Goal: Task Accomplishment & Management: Use online tool/utility

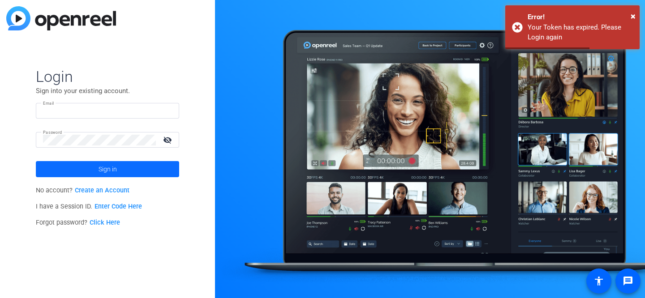
type input "[PERSON_NAME][EMAIL_ADDRESS][PERSON_NAME][DOMAIN_NAME]"
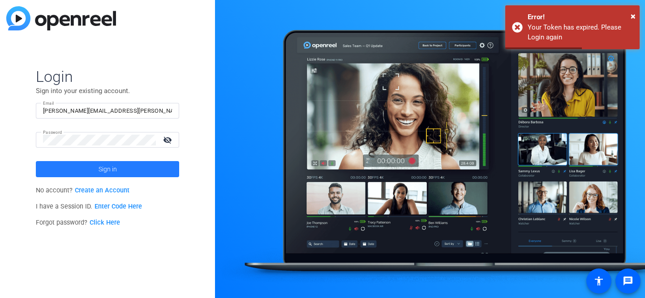
click at [106, 169] on span "Sign in" at bounding box center [108, 169] width 18 height 22
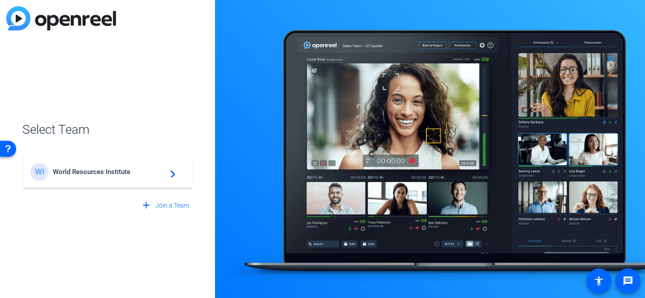
click at [106, 169] on span "World Resources Institute" at bounding box center [109, 172] width 112 height 8
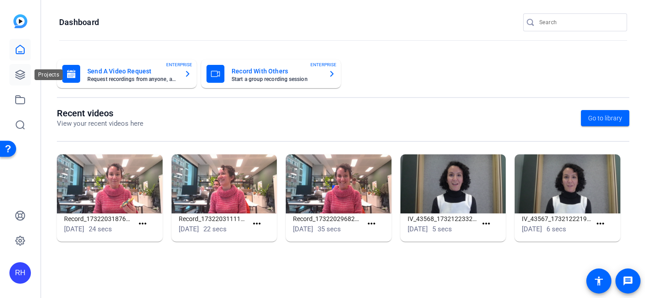
click at [20, 73] on icon at bounding box center [20, 74] width 11 height 11
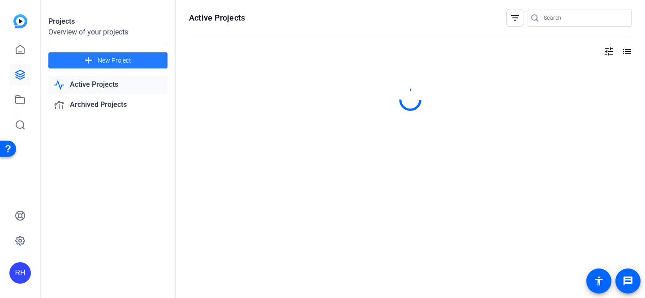
click at [116, 59] on span "New Project" at bounding box center [115, 60] width 34 height 9
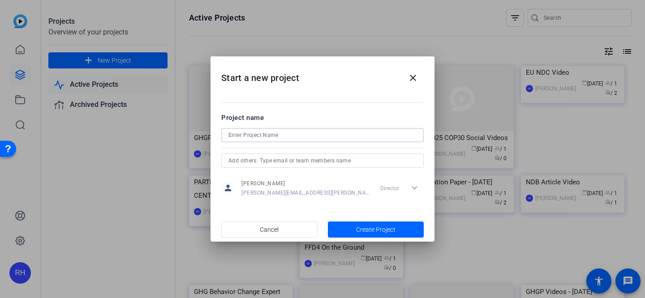
click at [248, 132] on input at bounding box center [322, 135] width 188 height 11
type input "#investinadaptation"
click at [370, 230] on span "Create Project" at bounding box center [375, 229] width 39 height 9
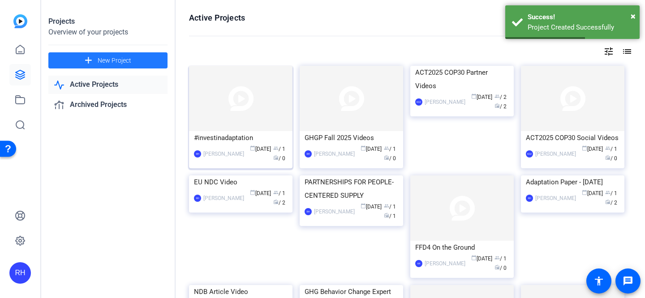
click at [220, 110] on img at bounding box center [240, 98] width 103 height 65
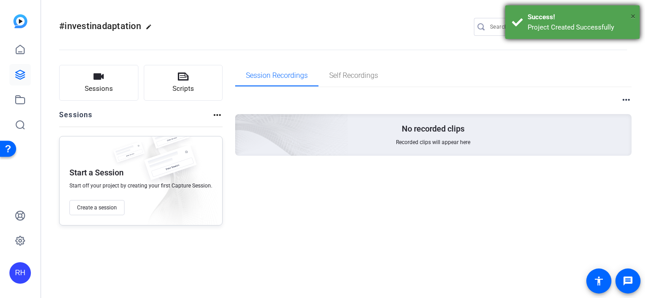
click at [633, 17] on span "×" at bounding box center [633, 16] width 5 height 11
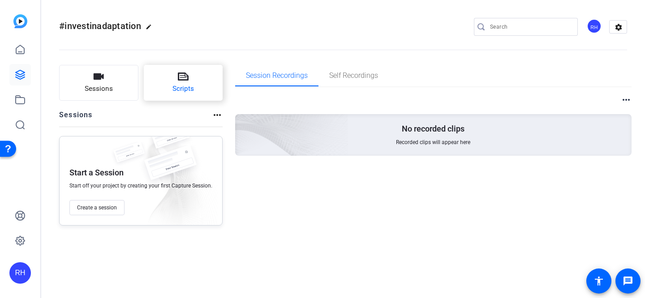
click at [202, 68] on button "Scripts" at bounding box center [183, 83] width 79 height 36
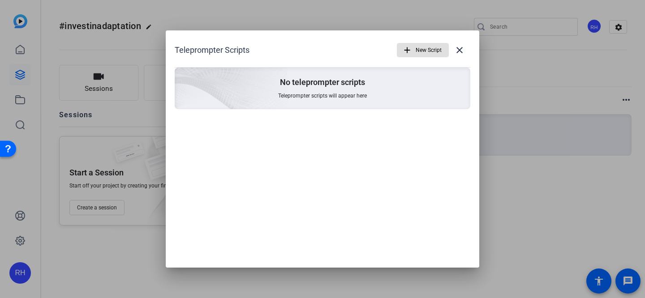
click at [411, 46] on mat-icon "add" at bounding box center [407, 50] width 10 height 10
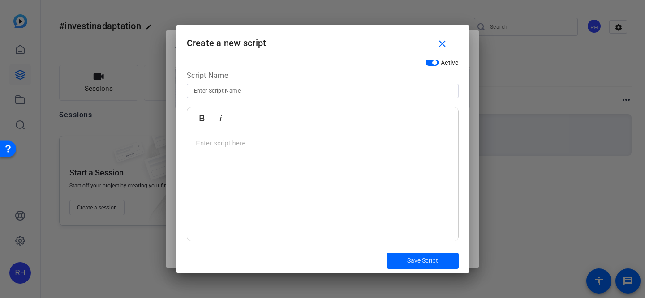
click at [262, 140] on p at bounding box center [322, 143] width 253 height 10
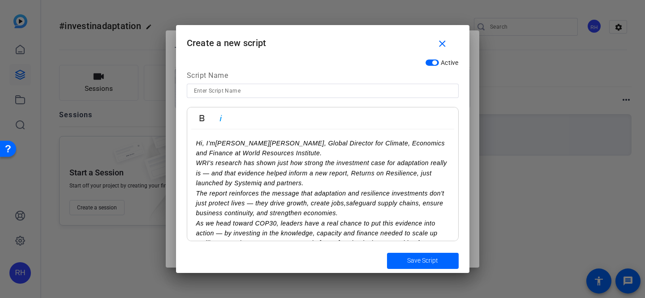
click at [294, 154] on p "Hi, I’m [PERSON_NAME], Global Director for Climate, Economics and Finance at Wo…" at bounding box center [322, 148] width 253 height 20
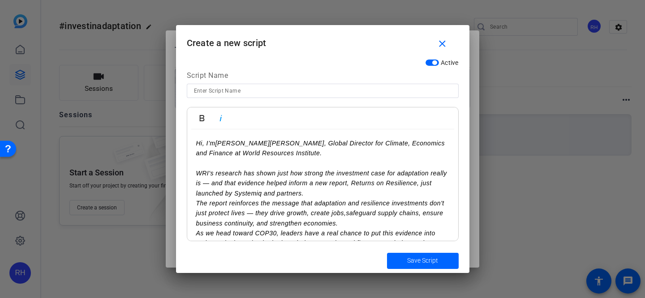
click at [312, 193] on p "WRI's research has shown just how strong the investment case for adaptation rea…" at bounding box center [322, 183] width 253 height 30
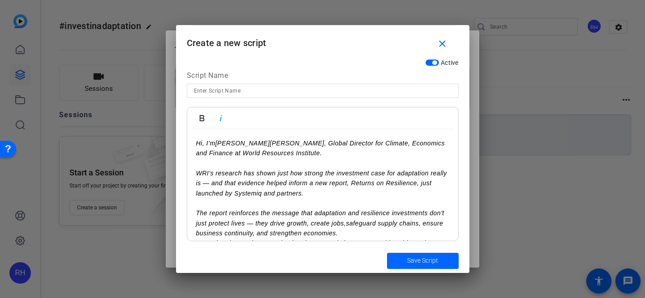
click at [356, 233] on p "The report reinforces the message that adaptation and resilience investments do…" at bounding box center [322, 223] width 253 height 30
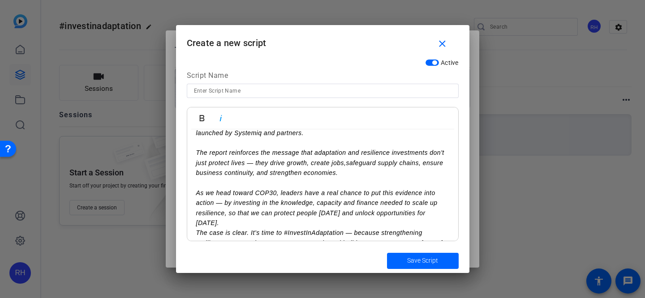
scroll to position [86, 0]
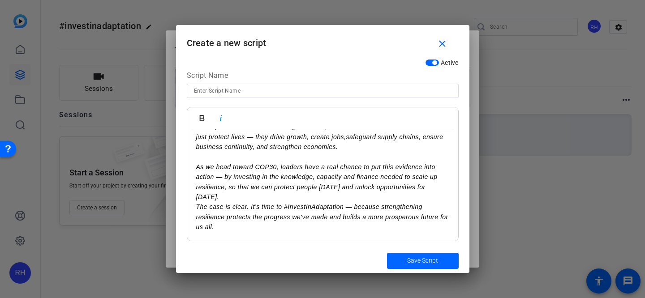
click at [252, 192] on p "As we head toward COP30, leaders have a real chance to put this evidence into a…" at bounding box center [322, 182] width 253 height 40
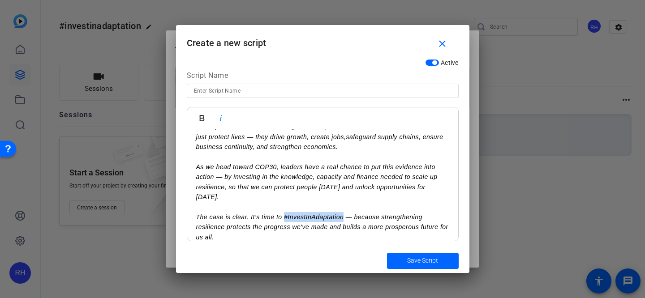
drag, startPoint x: 344, startPoint y: 220, endPoint x: 285, endPoint y: 217, distance: 58.7
click at [285, 218] on em "The case is clear. It’s time to #InvestInAdaptation — because strengthening res…" at bounding box center [322, 227] width 252 height 27
copy em "#InvestInAdaptation"
click at [226, 91] on input at bounding box center [323, 91] width 258 height 11
paste input "#InvestInAdaptation"
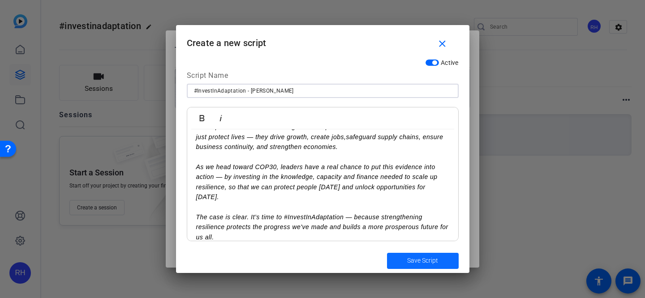
type input "#InvestInAdaptation - [PERSON_NAME]"
click at [424, 260] on span "Save Script" at bounding box center [422, 260] width 31 height 9
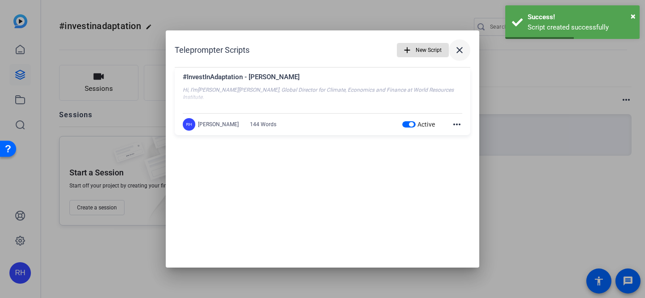
click at [463, 45] on mat-icon "close" at bounding box center [459, 50] width 11 height 11
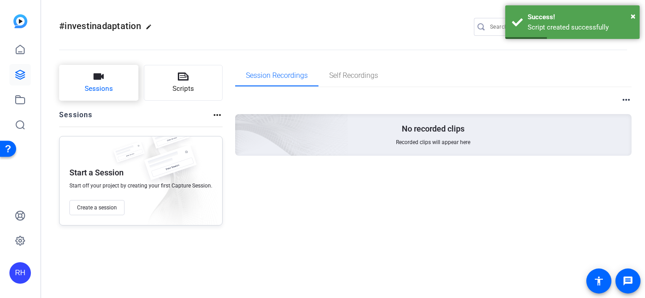
click at [105, 86] on span "Sessions" at bounding box center [99, 89] width 28 height 10
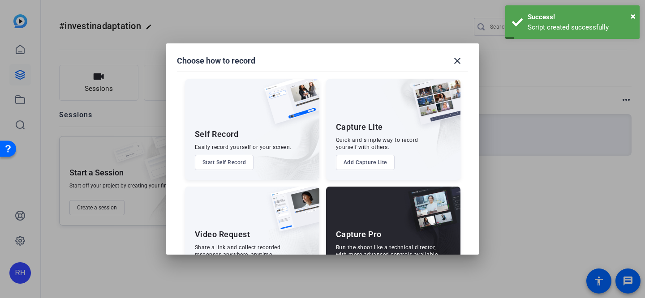
scroll to position [41, 0]
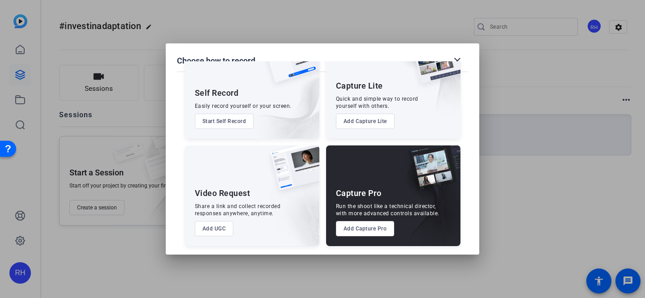
click at [211, 226] on button "Add UGC" at bounding box center [214, 228] width 39 height 15
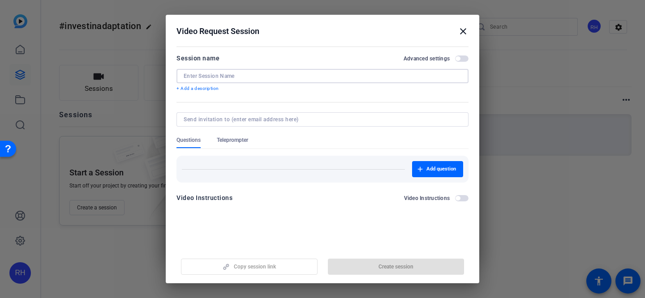
click at [233, 76] on input at bounding box center [323, 76] width 278 height 7
click at [230, 133] on mat-form-field at bounding box center [322, 124] width 292 height 24
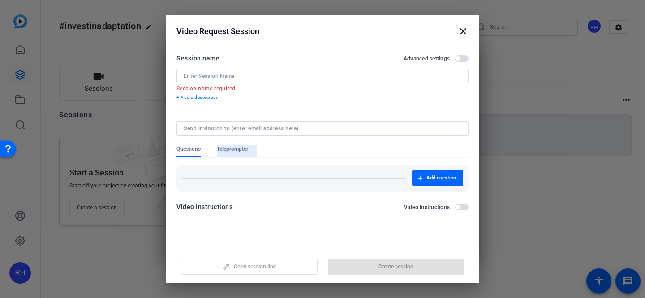
click at [229, 146] on span "Teleprompter" at bounding box center [232, 149] width 31 height 7
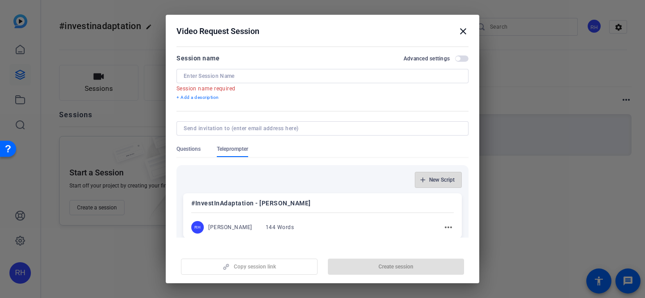
click at [435, 179] on span "New Script" at bounding box center [442, 179] width 26 height 7
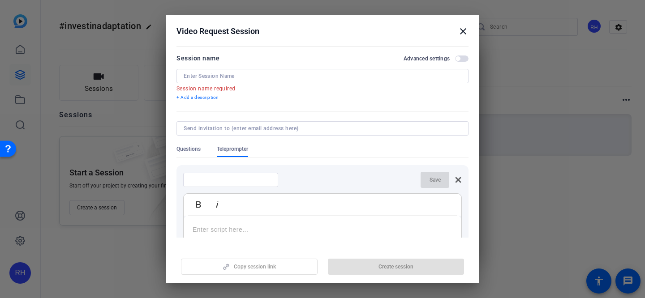
click at [457, 181] on icon at bounding box center [458, 180] width 6 height 6
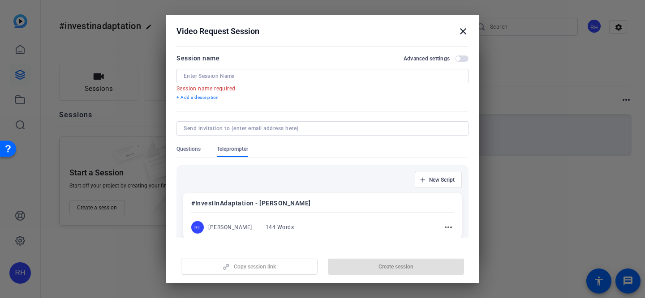
click at [292, 224] on div "[PERSON_NAME] 144 Words" at bounding box center [247, 227] width 112 height 13
drag, startPoint x: 297, startPoint y: 203, endPoint x: 187, endPoint y: 202, distance: 110.2
click at [187, 202] on div "#InvestInAdaptation - [PERSON_NAME] [PERSON_NAME] 144 Words more_horiz" at bounding box center [322, 216] width 279 height 46
copy p "#InvestInAdaptation - [PERSON_NAME]"
click at [210, 72] on div at bounding box center [323, 76] width 278 height 14
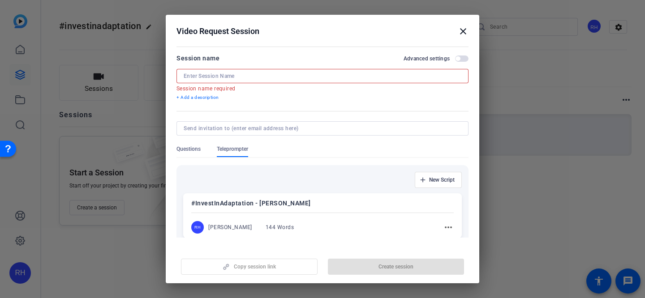
click at [210, 72] on div at bounding box center [323, 76] width 278 height 14
paste input "#InvestInAdaptation - [PERSON_NAME]"
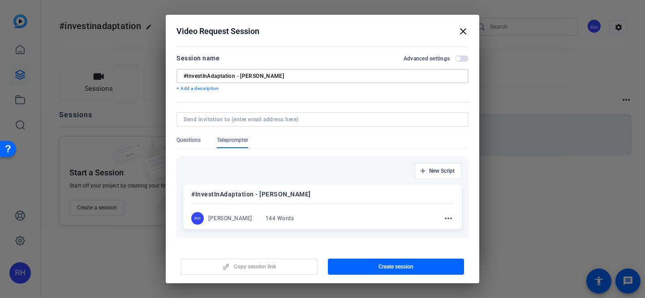
scroll to position [47, 0]
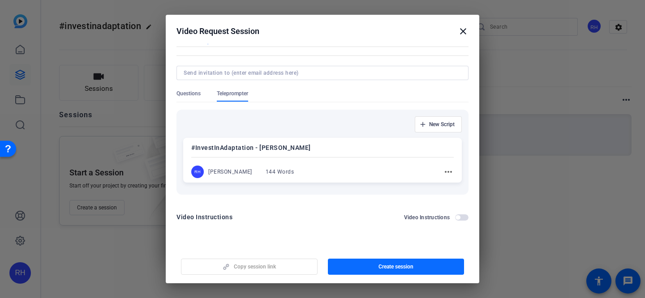
type input "#InvestInAdaptation - [PERSON_NAME]"
click at [404, 268] on span "Create session" at bounding box center [395, 266] width 35 height 7
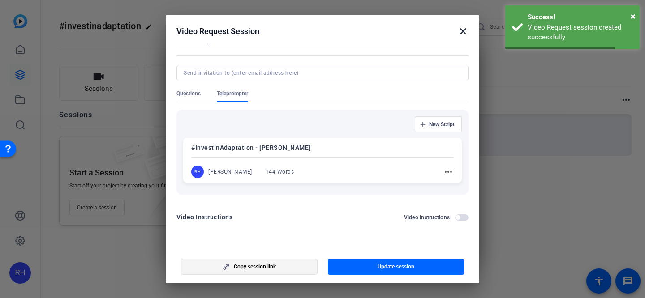
click at [259, 269] on span "Copy session link" at bounding box center [255, 266] width 42 height 7
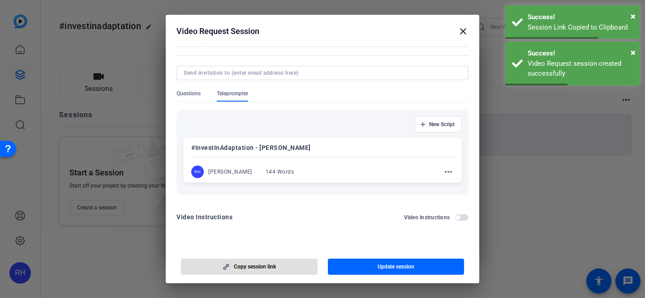
scroll to position [0, 0]
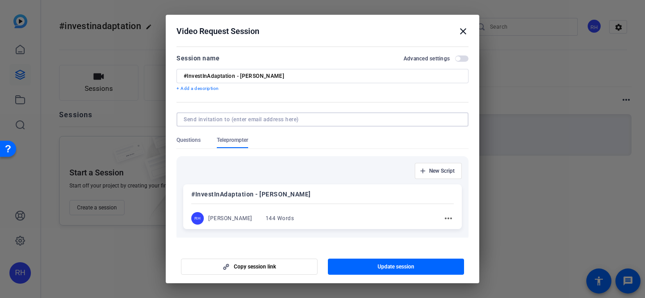
click at [245, 120] on input at bounding box center [321, 119] width 274 height 7
paste input "[PERSON_NAME][EMAIL_ADDRESS][PERSON_NAME][DOMAIN_NAME]"
type input "[PERSON_NAME][EMAIL_ADDRESS][PERSON_NAME][DOMAIN_NAME]"
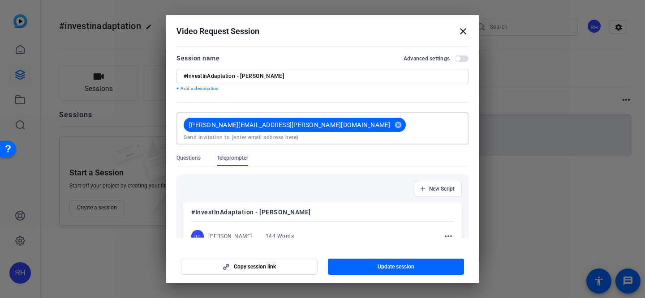
paste input "[PERSON_NAME] <[EMAIL_ADDRESS][DOMAIN_NAME]>"
type input "[EMAIL_ADDRESS][DOMAIN_NAME]"
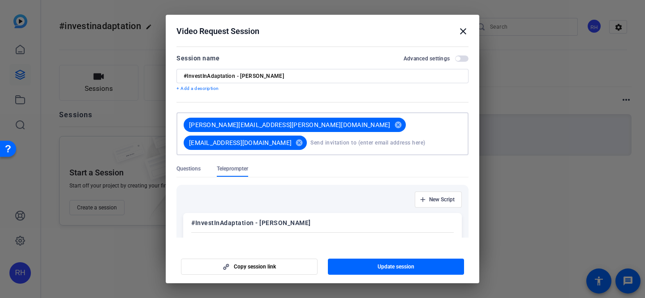
scroll to position [57, 0]
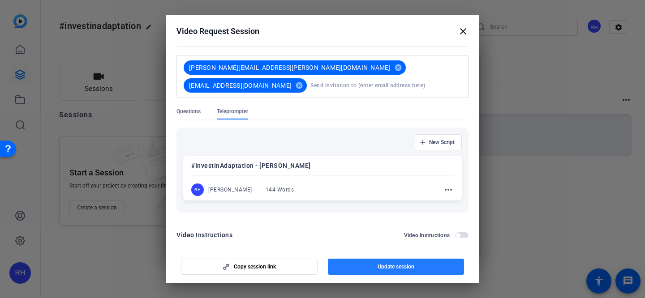
click at [372, 268] on span "button" at bounding box center [396, 266] width 137 height 21
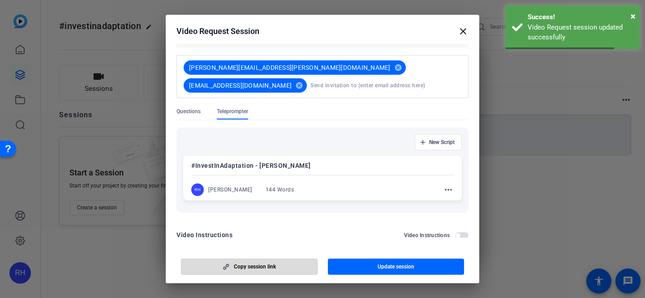
click at [260, 271] on span "Copy session link" at bounding box center [255, 266] width 42 height 7
